Goal: Information Seeking & Learning: Find specific fact

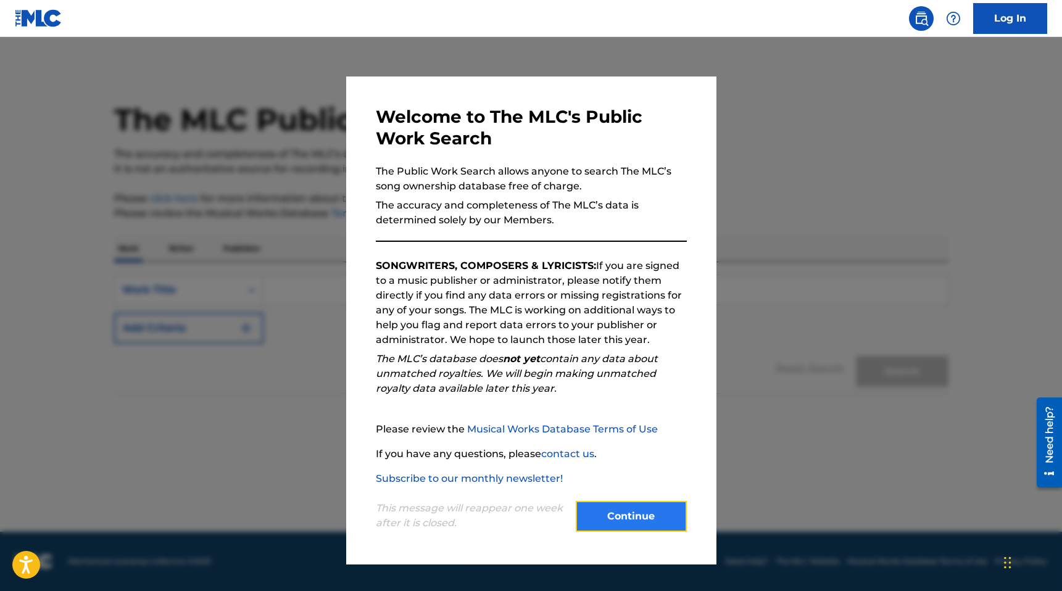
click at [619, 524] on button "Continue" at bounding box center [631, 516] width 111 height 31
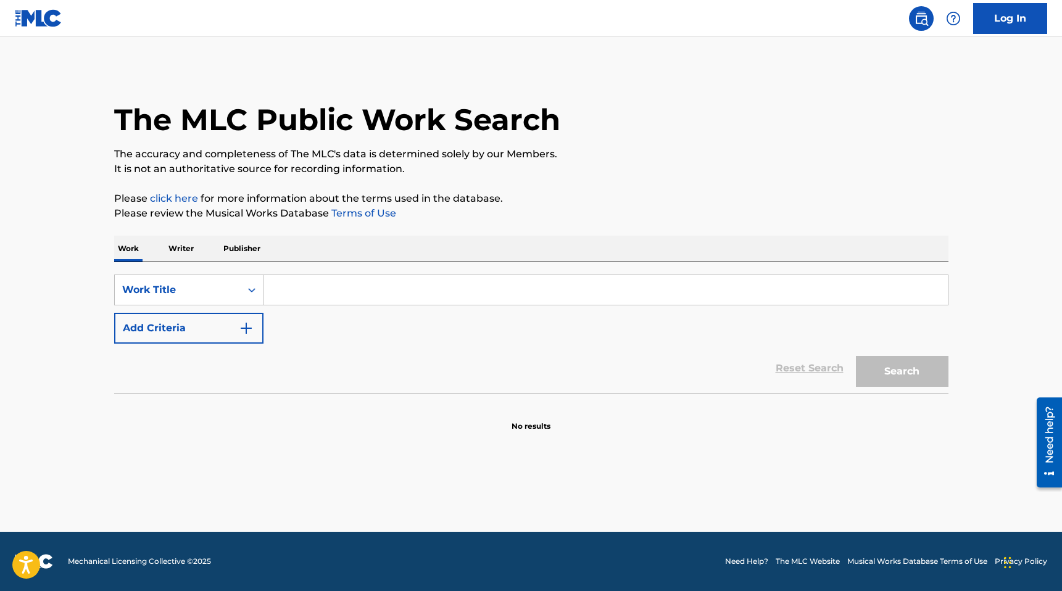
click at [363, 291] on input "Search Form" at bounding box center [605, 290] width 684 height 30
type input "a"
type input "preciosa"
click at [856, 356] on button "Search" at bounding box center [902, 371] width 93 height 31
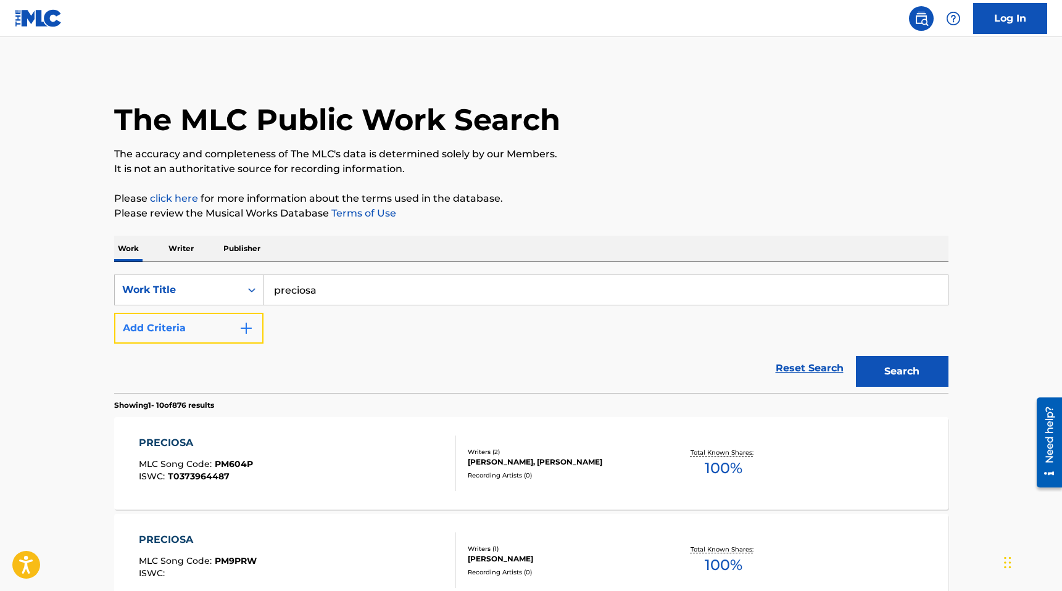
click at [252, 342] on button "Add Criteria" at bounding box center [188, 328] width 149 height 31
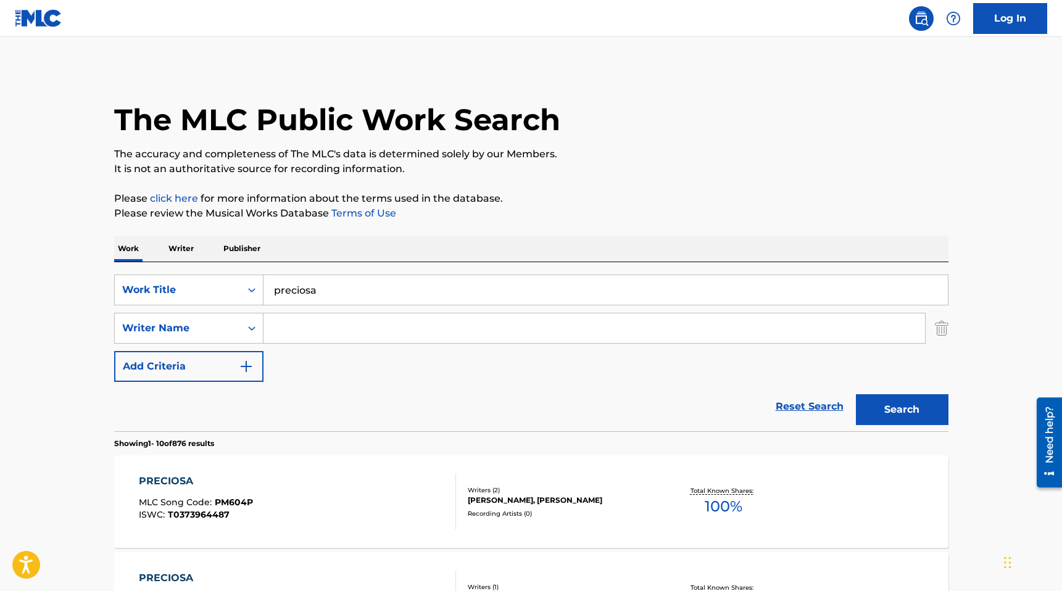
click at [326, 320] on input "Search Form" at bounding box center [593, 328] width 661 height 30
type input "[PERSON_NAME]"
click at [856, 394] on button "Search" at bounding box center [902, 409] width 93 height 31
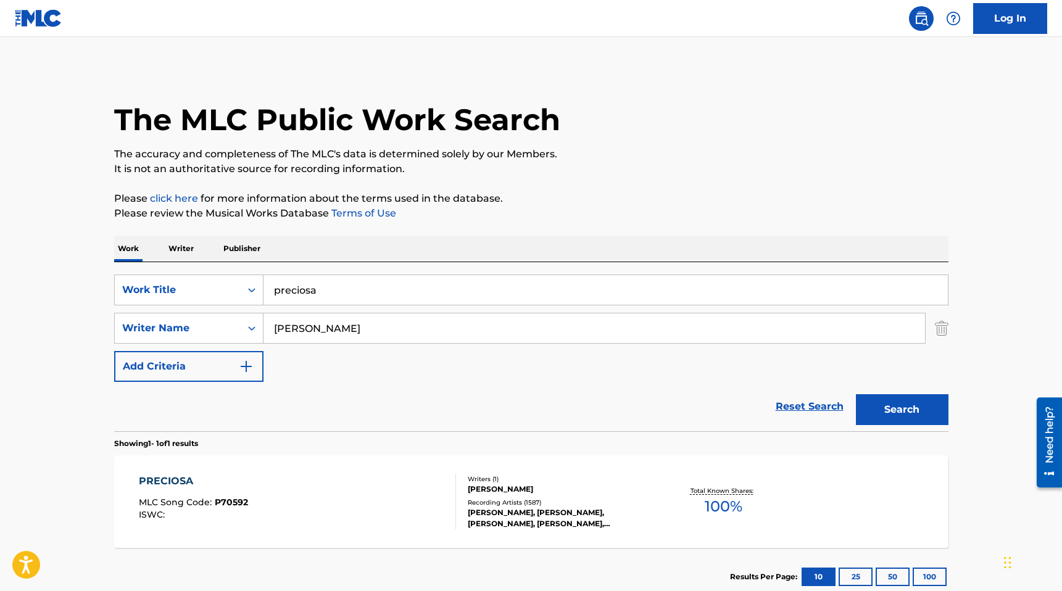
click at [333, 463] on div "PRECIOSA MLC Song Code : P70592 ISWC : Writers ( 1 ) [PERSON_NAME] Recording Ar…" at bounding box center [531, 501] width 834 height 93
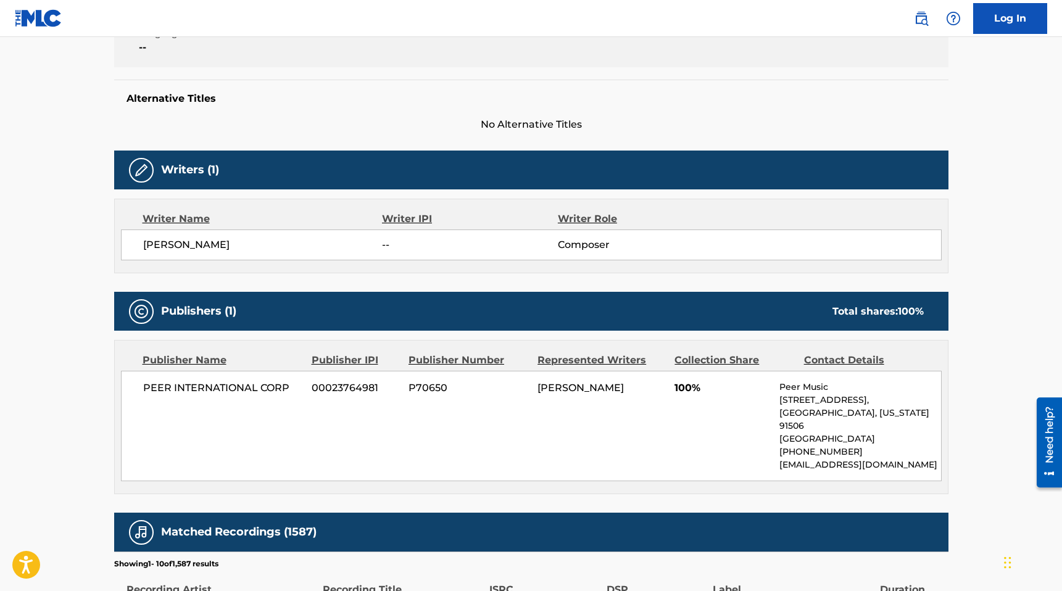
scroll to position [396, 0]
